Goal: Information Seeking & Learning: Check status

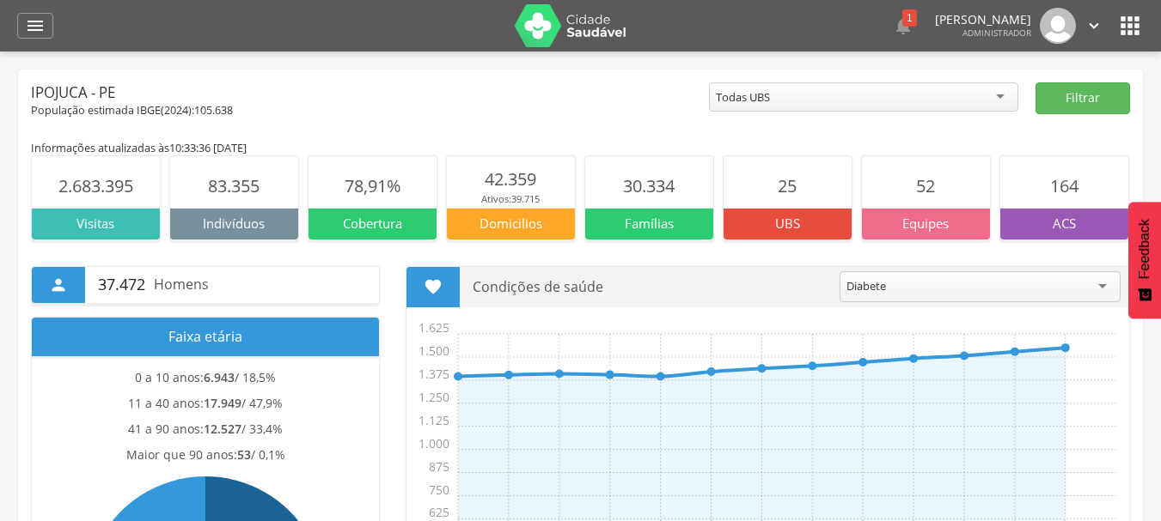
click at [529, 94] on div "Ipojuca - PE" at bounding box center [370, 92] width 678 height 21
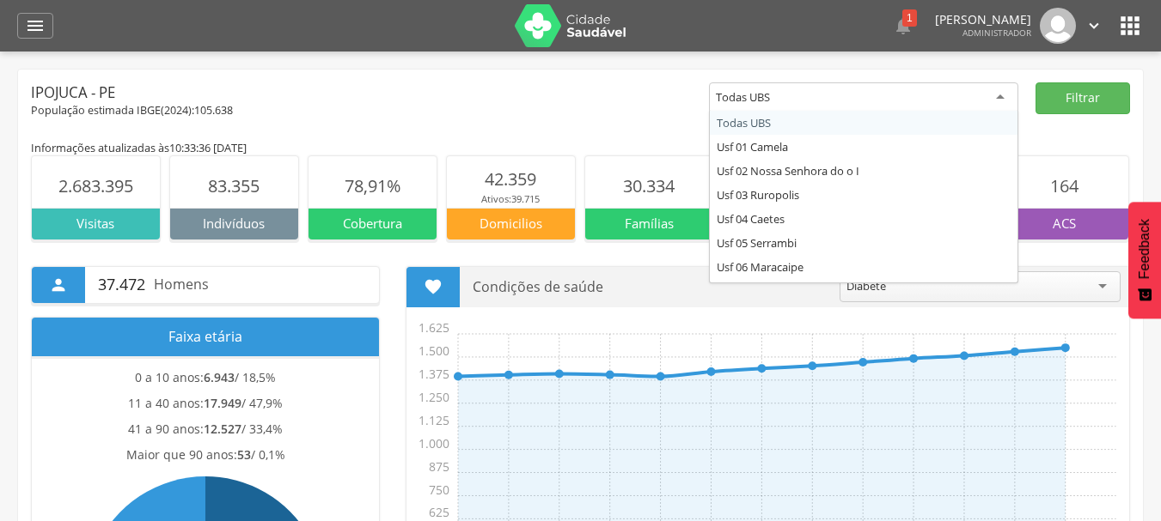
click at [768, 101] on div "Todas UBS" at bounding box center [743, 96] width 54 height 15
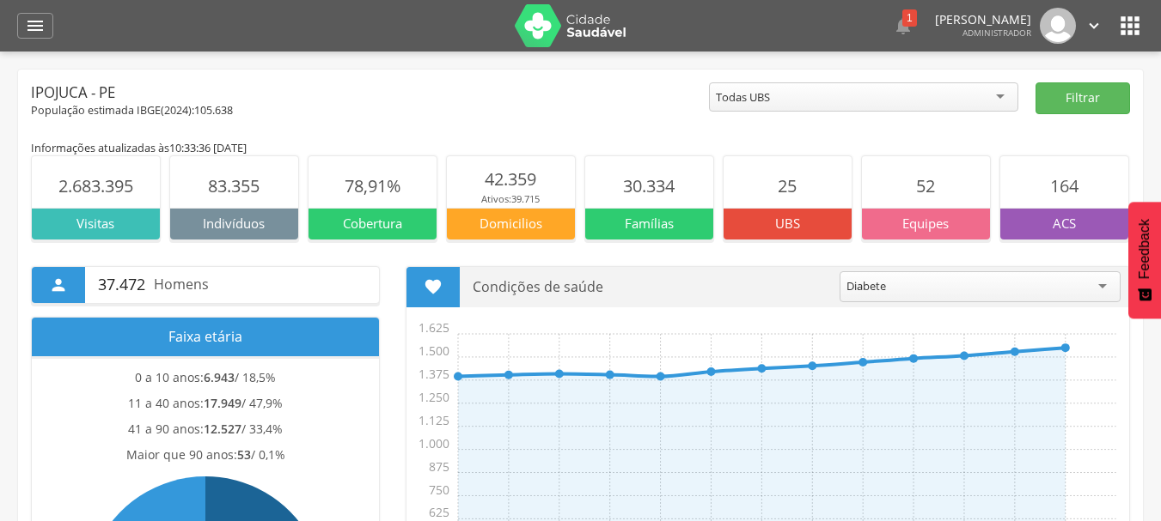
click at [768, 101] on div "Todas UBS" at bounding box center [743, 96] width 54 height 15
click at [551, 101] on div "Ipojuca - PE" at bounding box center [370, 92] width 678 height 21
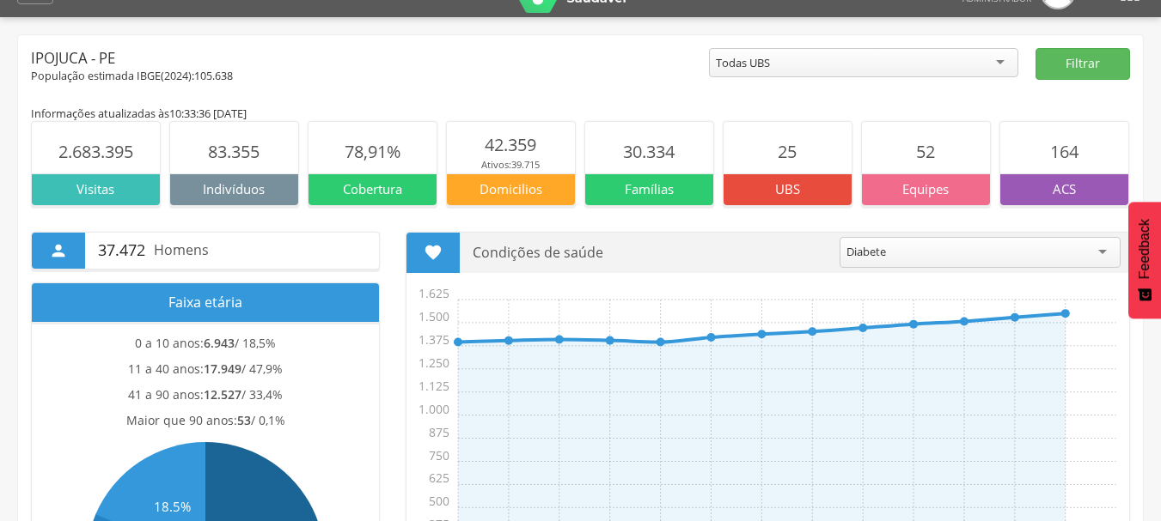
scroll to position [69, 0]
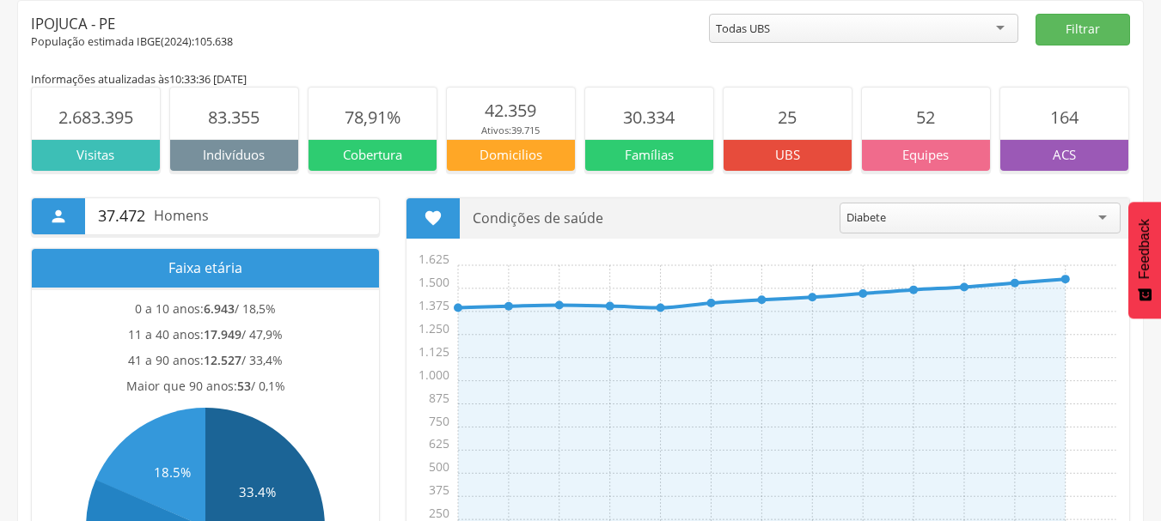
click at [360, 106] on span "78,91%" at bounding box center [372, 117] width 56 height 23
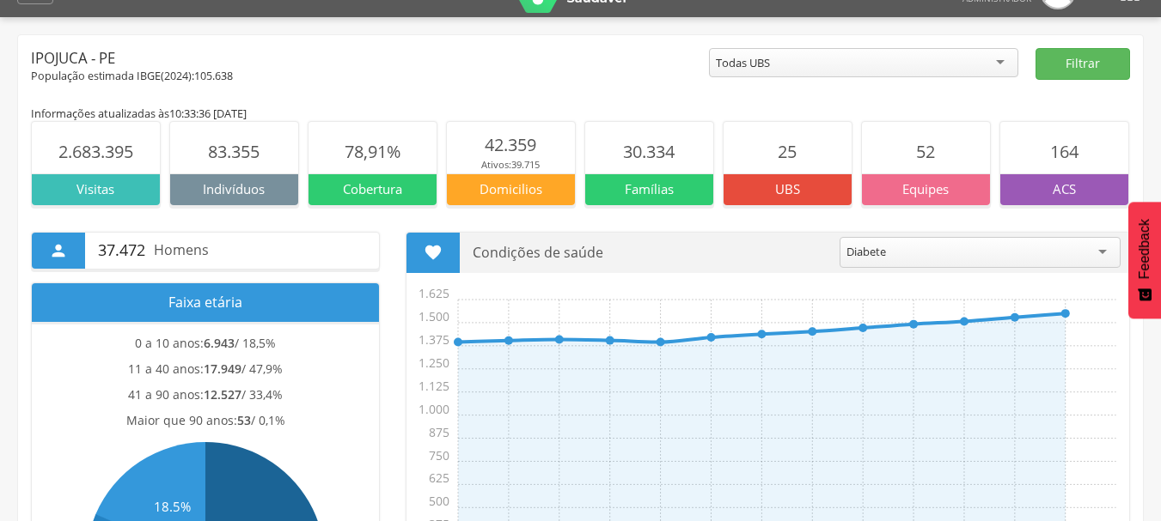
scroll to position [69, 0]
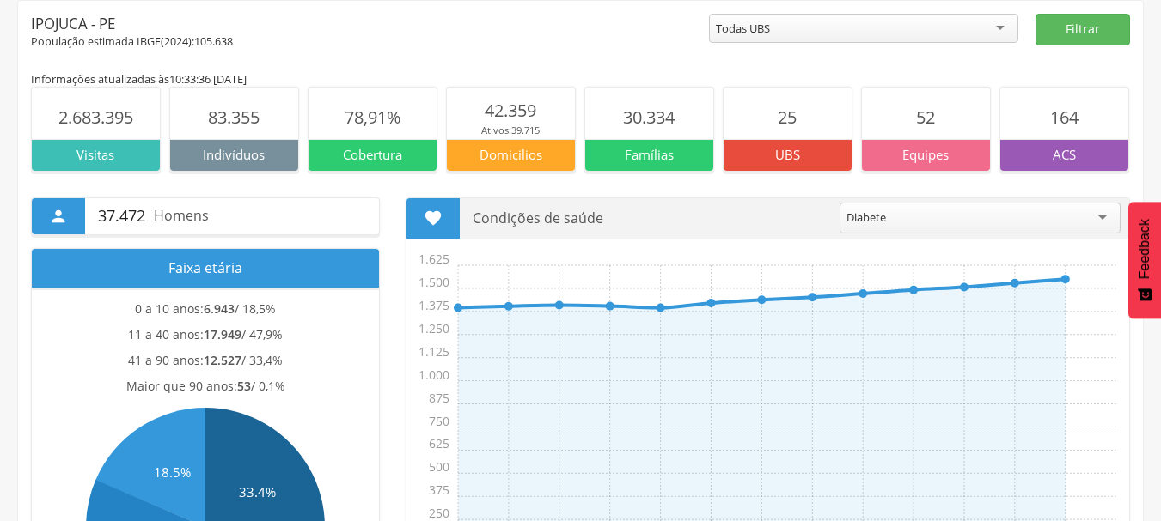
click at [1076, 160] on p "ACS" at bounding box center [1064, 155] width 128 height 18
click at [1052, 119] on span "164" at bounding box center [1064, 117] width 28 height 23
click at [1082, 81] on div "Informações atualizadas às 10:33:36 [DATE]" at bounding box center [580, 78] width 1099 height 15
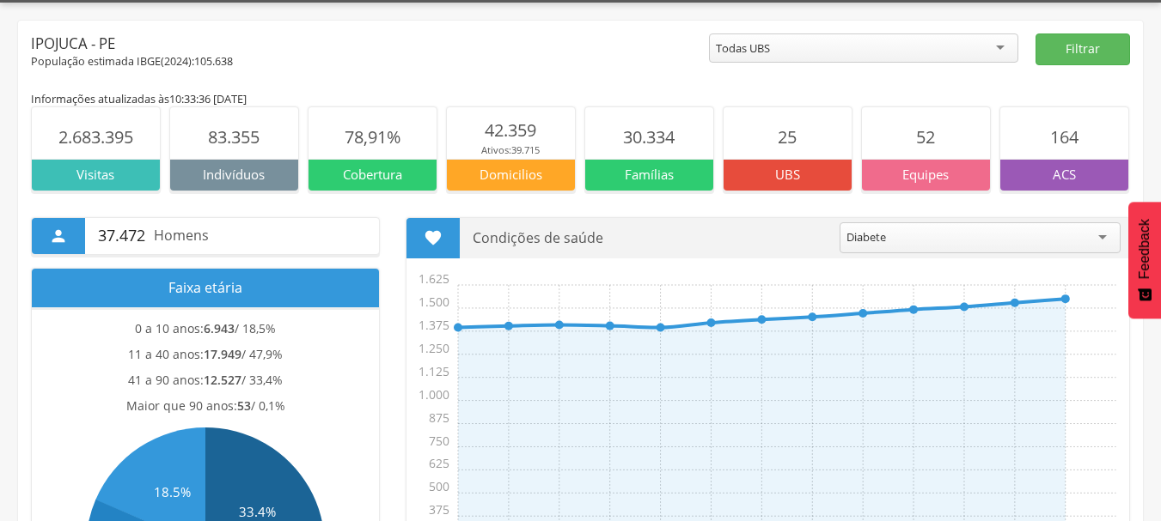
scroll to position [51, 0]
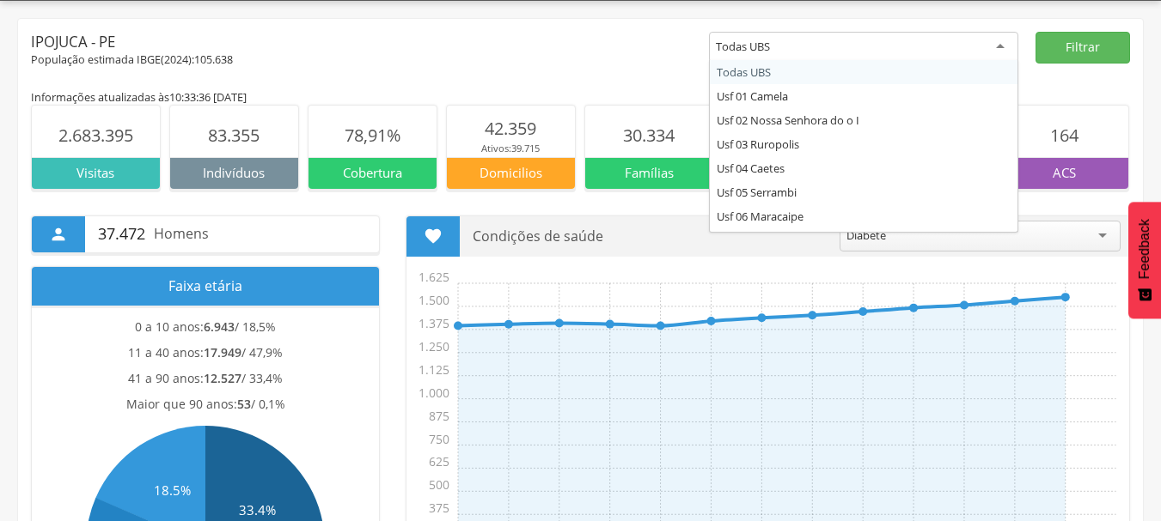
click at [864, 41] on div "Todas UBS" at bounding box center [863, 47] width 309 height 31
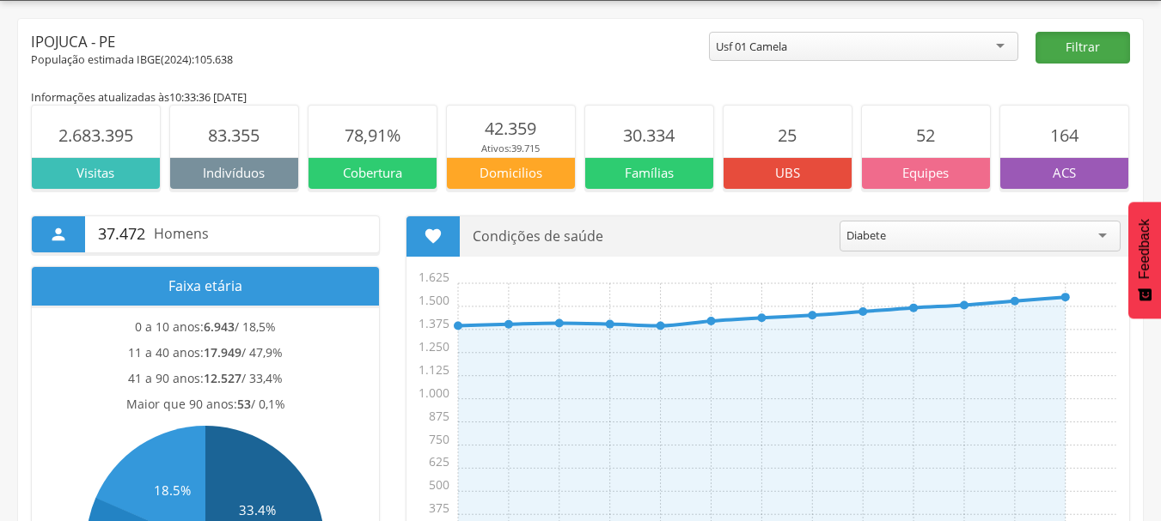
click at [1079, 52] on button "Filtrar" at bounding box center [1082, 48] width 94 height 32
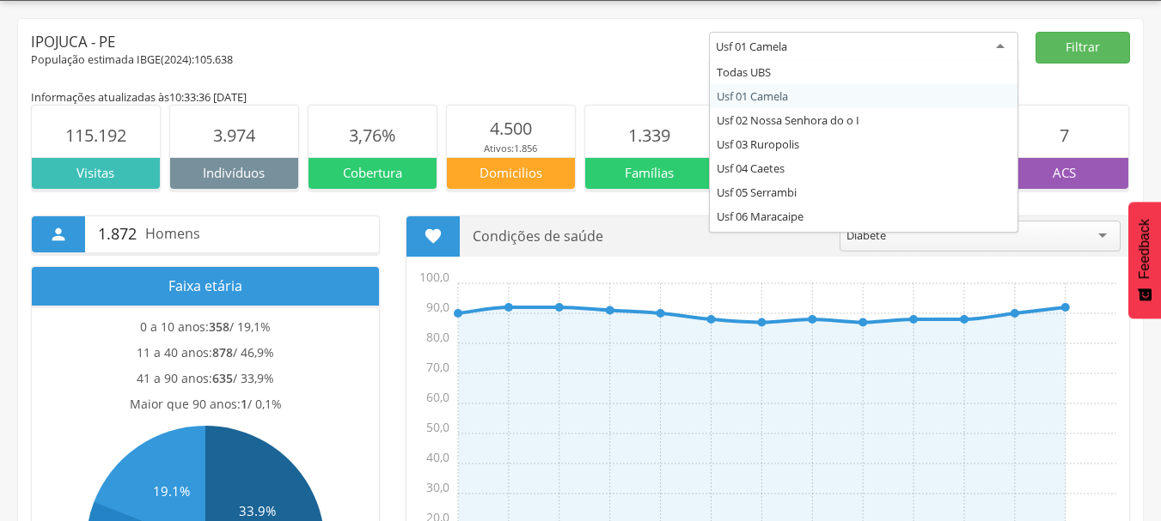
click at [868, 42] on div "Usf 01 Camela" at bounding box center [863, 47] width 309 height 31
click at [981, 49] on div "Todas UBS" at bounding box center [863, 47] width 309 height 31
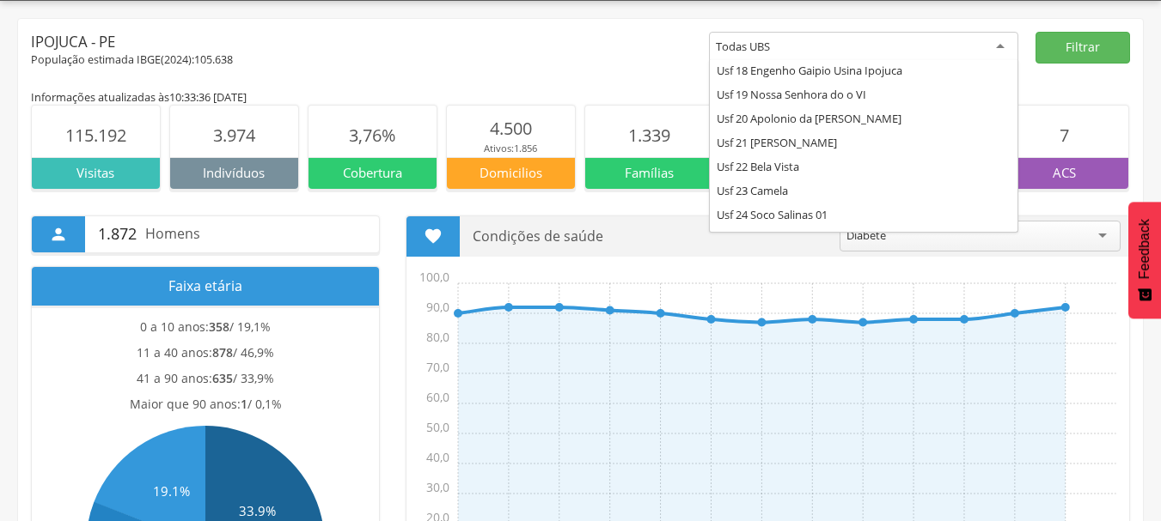
scroll to position [454, 0]
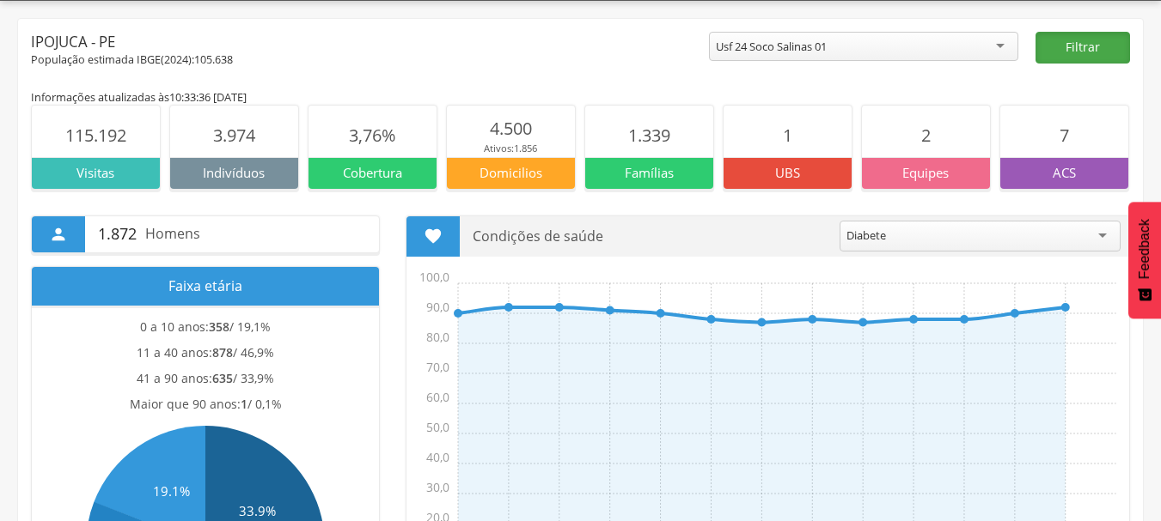
click at [1088, 47] on button "Filtrar" at bounding box center [1082, 48] width 94 height 32
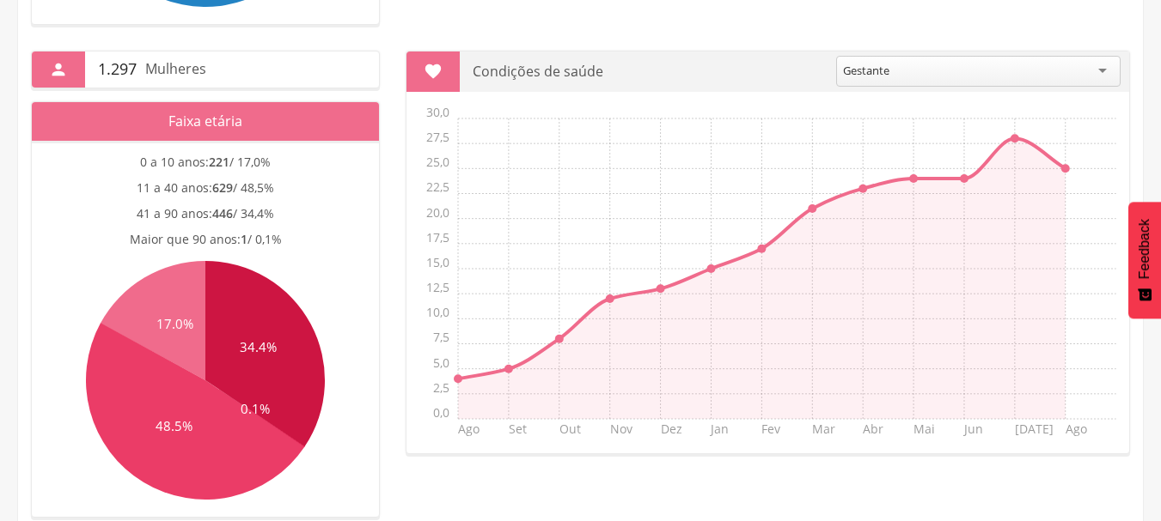
scroll to position [736, 0]
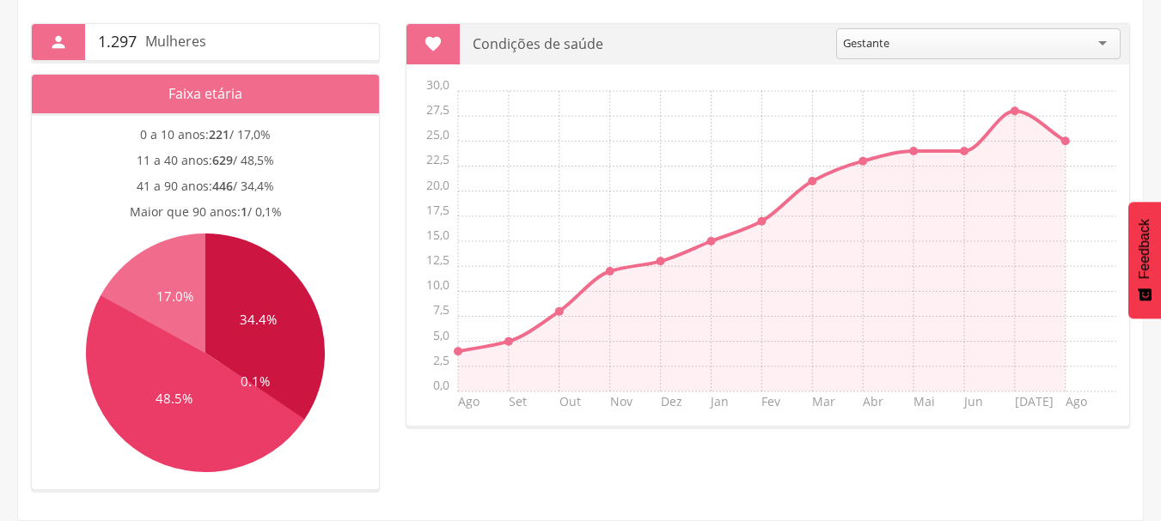
click at [402, 107] on div " Condições de saúde ******** Gestante Ago Set Out Nov Dez Jan Fev Mar Abr Mai …" at bounding box center [768, 225] width 750 height 404
click at [1135, 125] on div " Condições de saúde ******** Gestante [DATE] Set Out Nov Dez Jan Fev Mar Abr M…" at bounding box center [768, 225] width 750 height 404
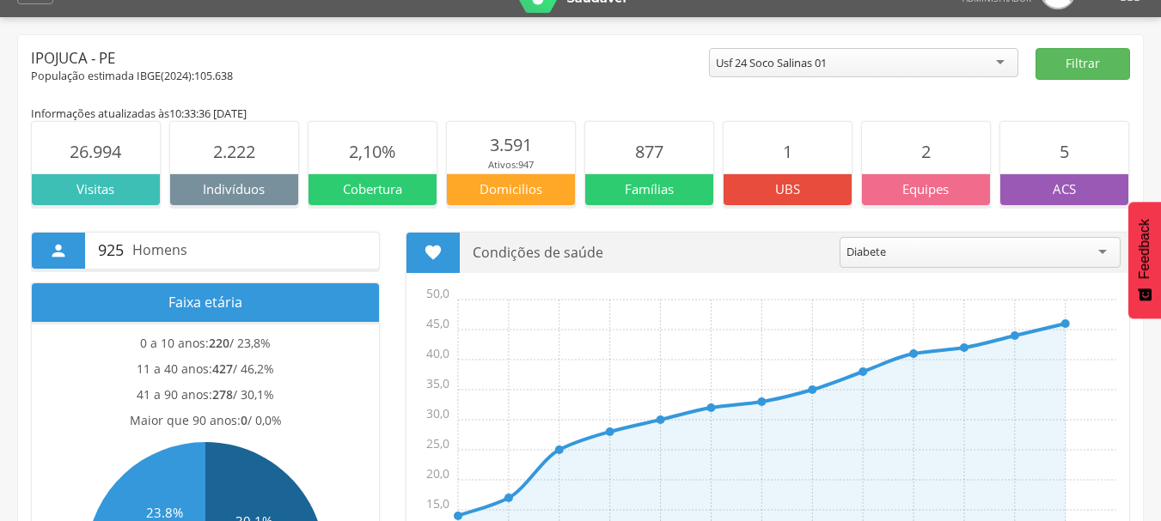
scroll to position [69, 0]
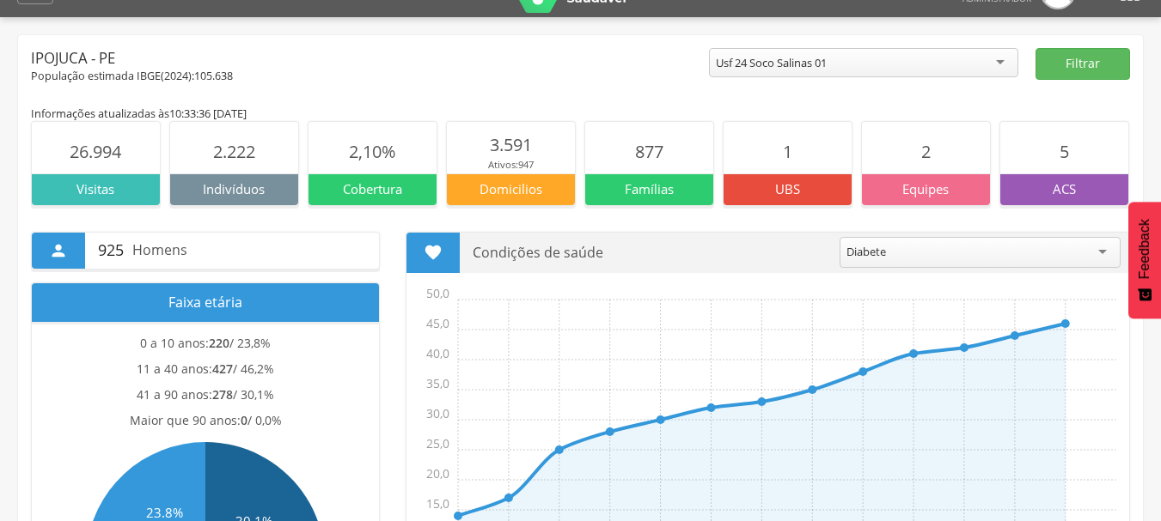
scroll to position [0, 0]
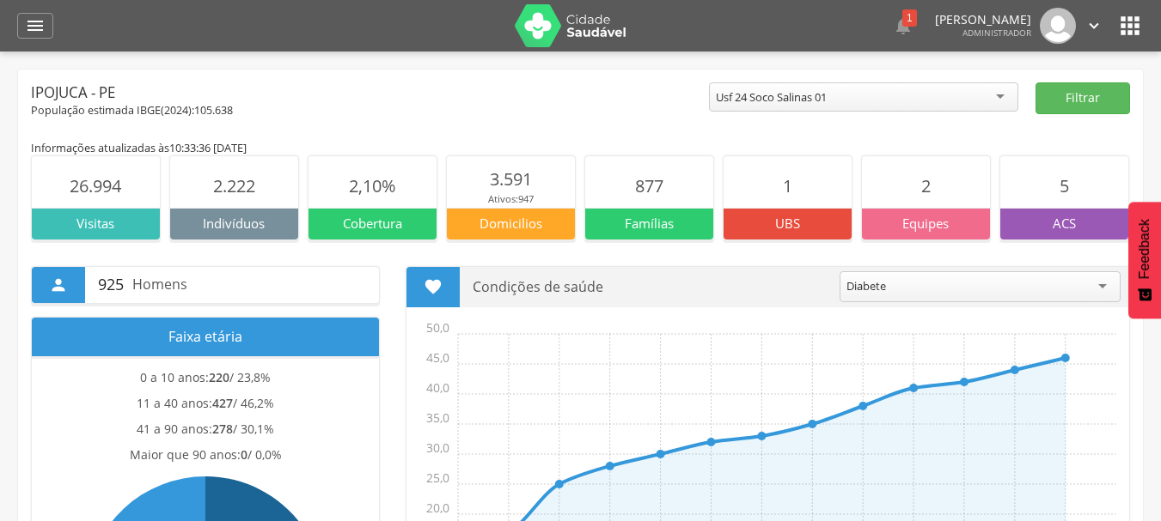
click at [607, 94] on div "Ipojuca - PE" at bounding box center [370, 92] width 678 height 21
